Goal: Task Accomplishment & Management: Complete application form

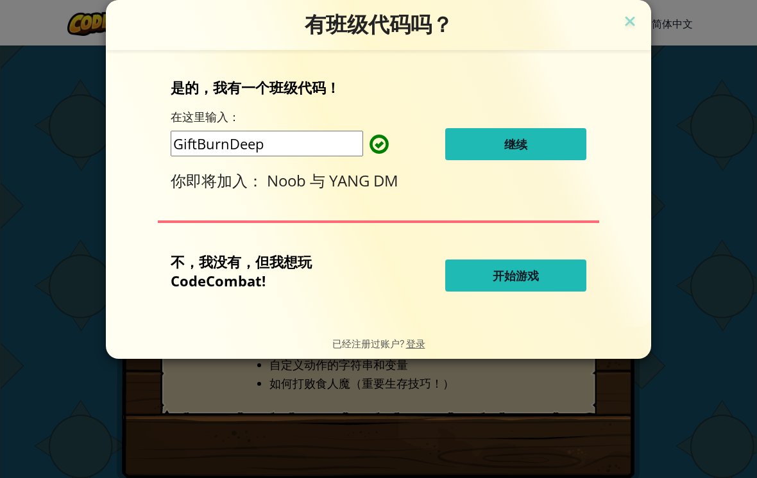
click at [185, 471] on div "有班级代码吗？ 是的，我有一个班级代码！ 在这里输入： GiftBurnDeep 继续 你即将加入： [PERSON_NAME] 与 YANG DM 不，我没…" at bounding box center [378, 239] width 757 height 478
click at [111, 429] on div "有班级代码吗？ 是的，我有一个班级代码！ 在这里输入： GiftBurnDeep 继续 你即将加入： [PERSON_NAME] 与 YANG DM 不，我没…" at bounding box center [378, 239] width 757 height 478
click at [518, 137] on span "继续" at bounding box center [515, 144] width 23 height 15
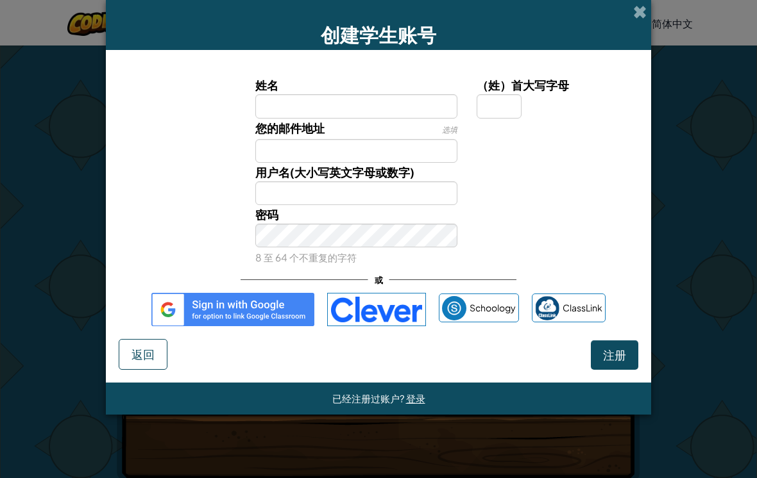
click at [336, 103] on input "姓名" at bounding box center [356, 106] width 203 height 24
click at [609, 109] on div "（姓）首大写字母" at bounding box center [556, 97] width 158 height 42
click at [616, 20] on div "创建学生账号" at bounding box center [378, 25] width 545 height 50
click at [645, 6] on span at bounding box center [639, 11] width 13 height 13
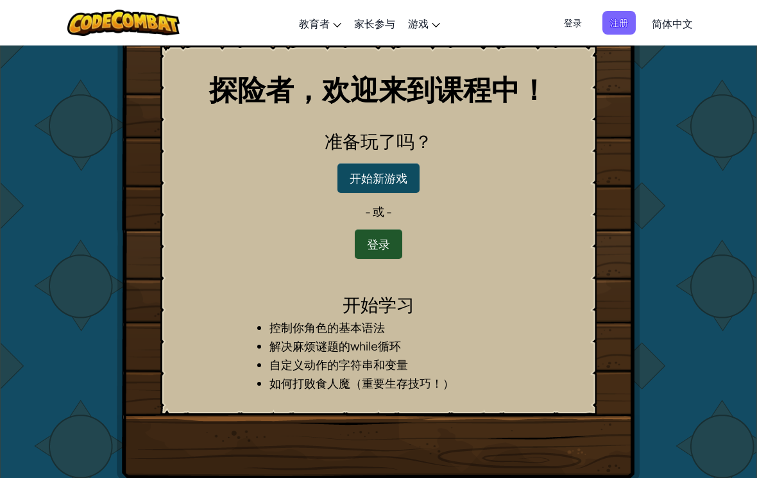
click at [391, 230] on button "登录" at bounding box center [378, 245] width 47 height 30
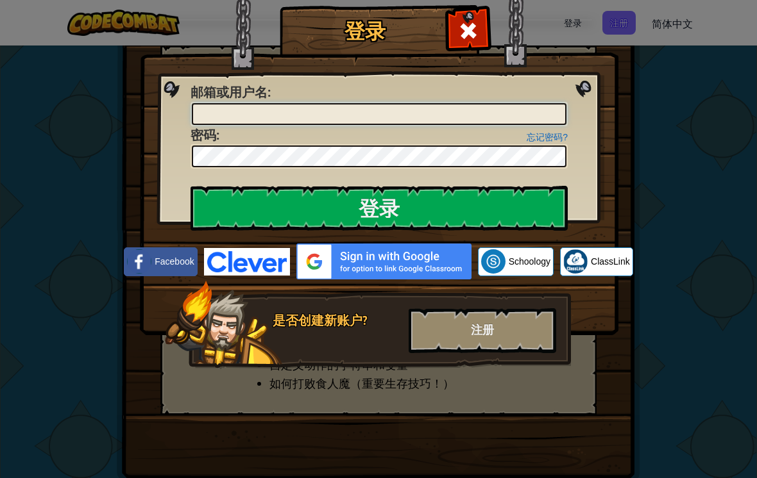
click at [367, 119] on input "邮箱或用户名 :" at bounding box center [379, 114] width 375 height 22
type input "j"
